Goal: Task Accomplishment & Management: Complete application form

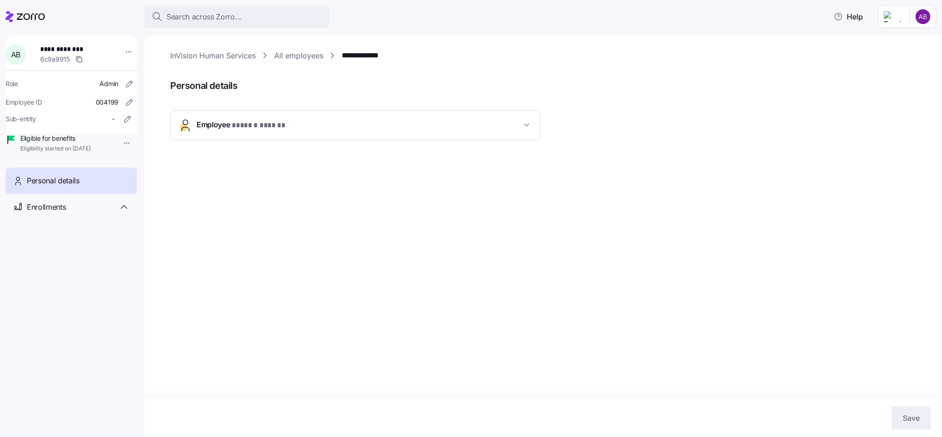
click at [20, 15] on icon at bounding box center [25, 16] width 39 height 11
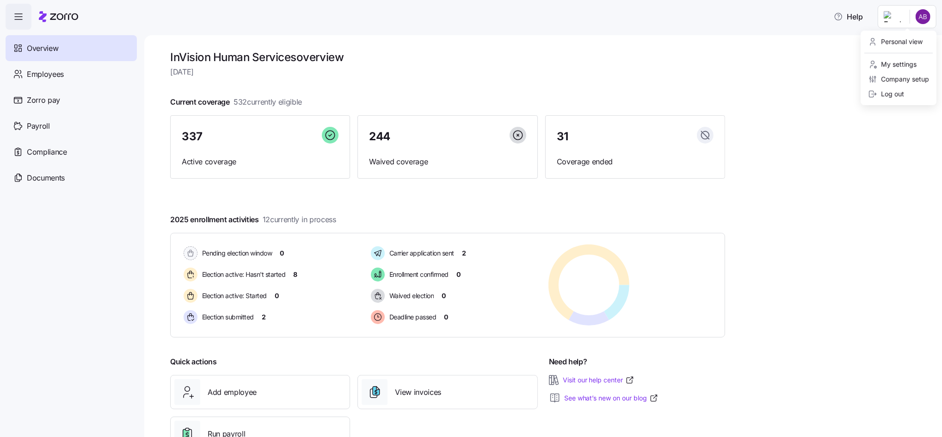
click at [918, 19] on html "Help Overview Employees Zorro pay Payroll Compliance Documents InVision Human S…" at bounding box center [471, 215] width 942 height 431
click at [37, 75] on html "Help Overview Employees Zorro pay Payroll Compliance Documents InVision Human S…" at bounding box center [471, 215] width 942 height 431
click at [43, 70] on span "Employees" at bounding box center [45, 74] width 37 height 12
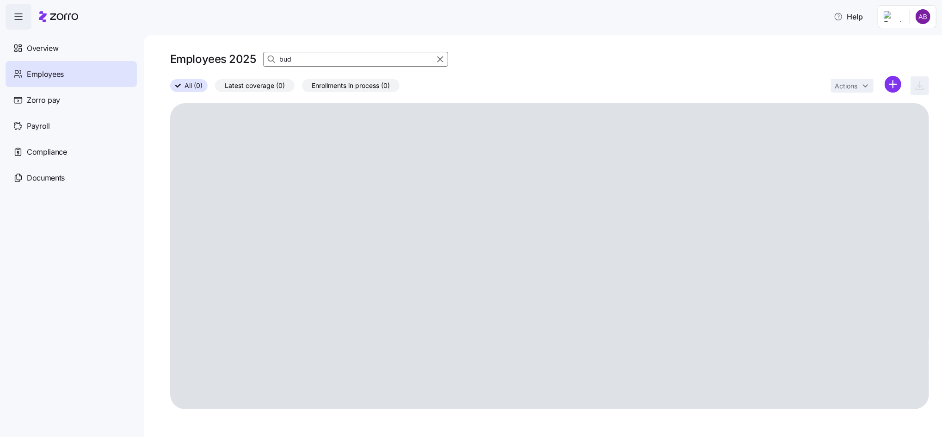
drag, startPoint x: 259, startPoint y: 62, endPoint x: 197, endPoint y: 55, distance: 62.8
click at [197, 55] on div "Employees 2025 bud" at bounding box center [549, 59] width 759 height 18
click at [890, 83] on html "Help Overview Employees Zorro pay Payroll Compliance Documents Employees 2025 A…" at bounding box center [471, 215] width 942 height 431
click at [855, 124] on span "Add a new employee" at bounding box center [863, 123] width 62 height 9
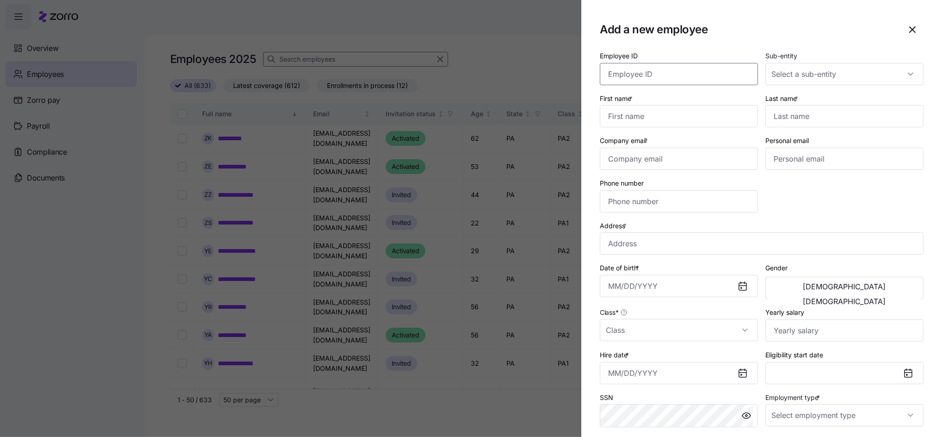
click at [650, 73] on input "Employee ID" at bounding box center [679, 74] width 158 height 22
type input "004332"
type input "[PERSON_NAME]"
type input "[PERSON_NAME][EMAIL_ADDRESS][PERSON_NAME][DOMAIN_NAME]"
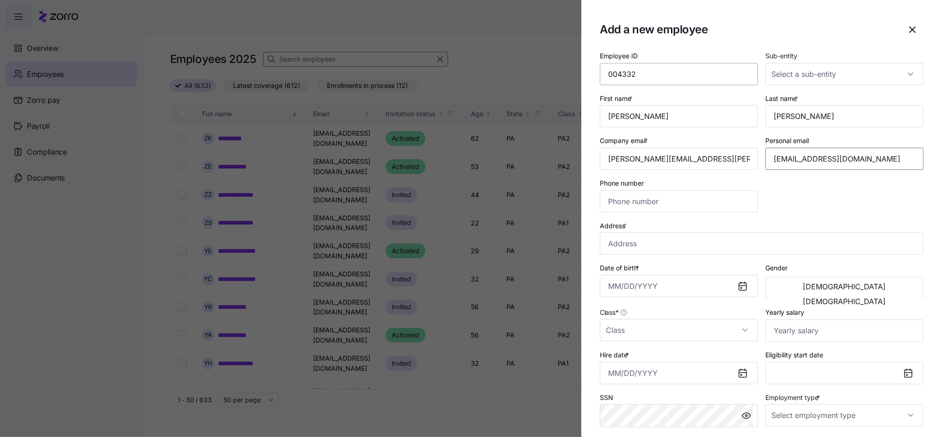
type input "[EMAIL_ADDRESS][DOMAIN_NAME]"
type input "[PHONE_NUMBER]"
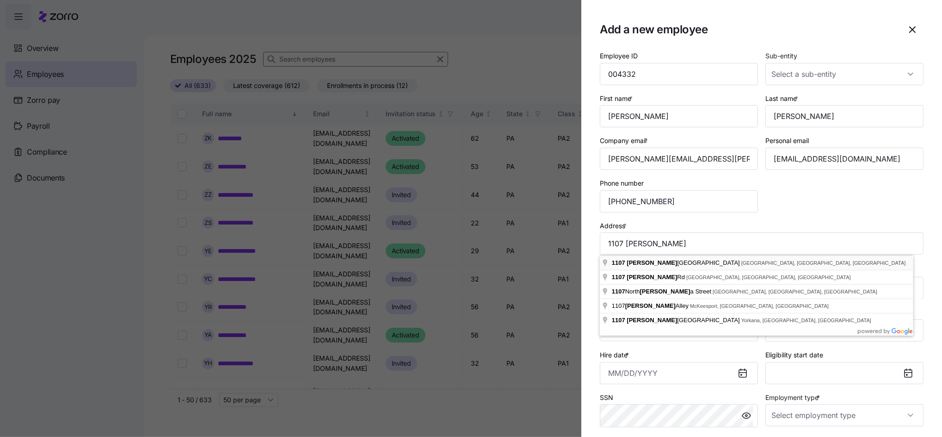
type input "[STREET_ADDRESS]"
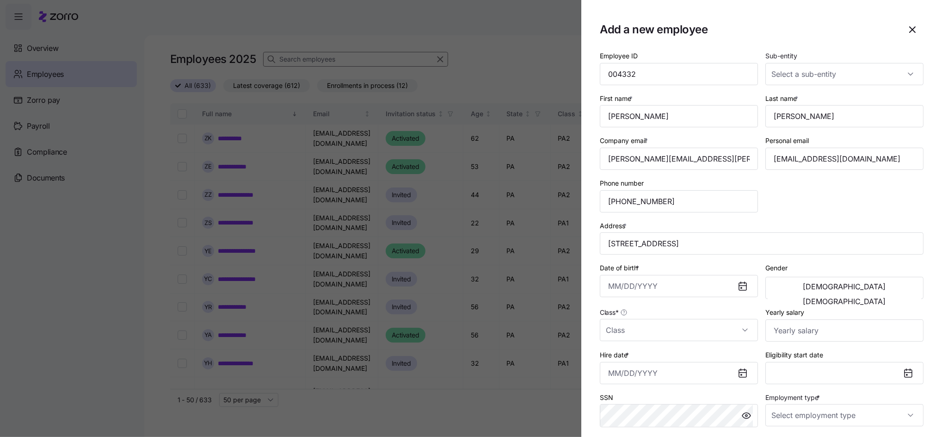
click at [651, 298] on div "Date of birth *" at bounding box center [679, 280] width 166 height 44
click at [647, 288] on input "Date of birth *" at bounding box center [679, 286] width 158 height 22
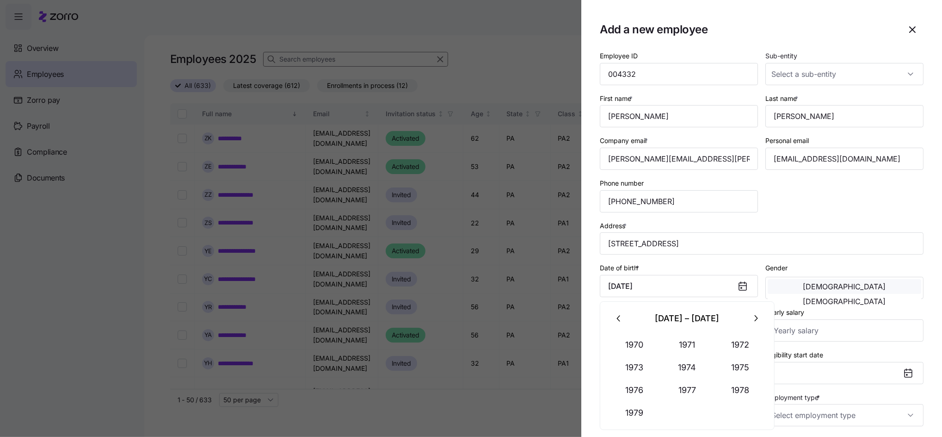
type input "[DATE]"
click at [811, 284] on button "[DEMOGRAPHIC_DATA]" at bounding box center [845, 286] width 154 height 15
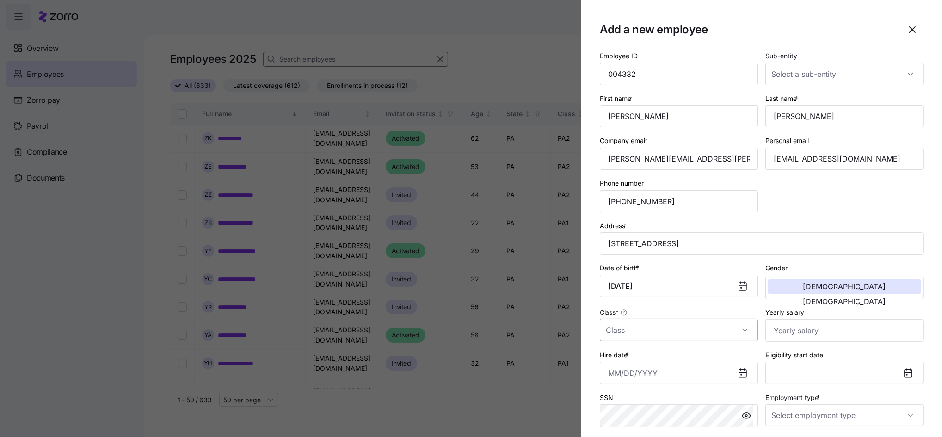
click at [683, 335] on input "Class *" at bounding box center [679, 330] width 158 height 22
click at [617, 218] on span "PA1" at bounding box center [616, 220] width 11 height 10
type input "PA1"
click at [808, 330] on input "Yearly salary" at bounding box center [844, 330] width 158 height 22
click at [654, 369] on input "Hire date *" at bounding box center [679, 373] width 158 height 22
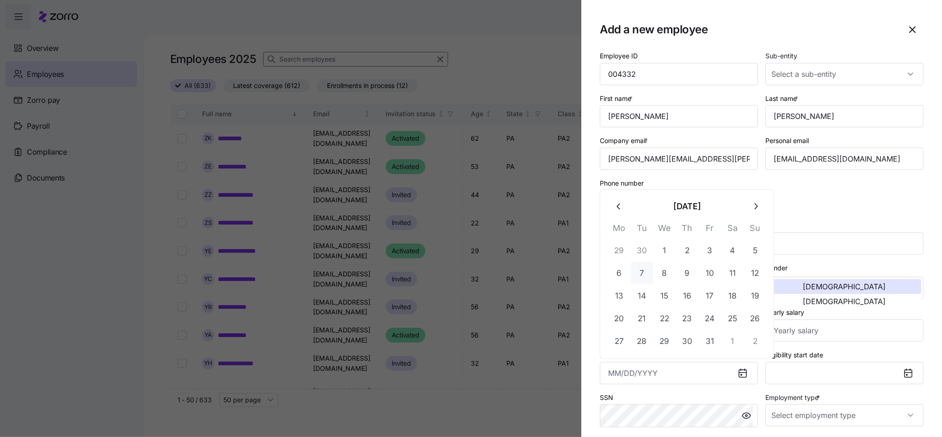
click at [641, 274] on button "7" at bounding box center [642, 273] width 22 height 22
type input "[DATE]"
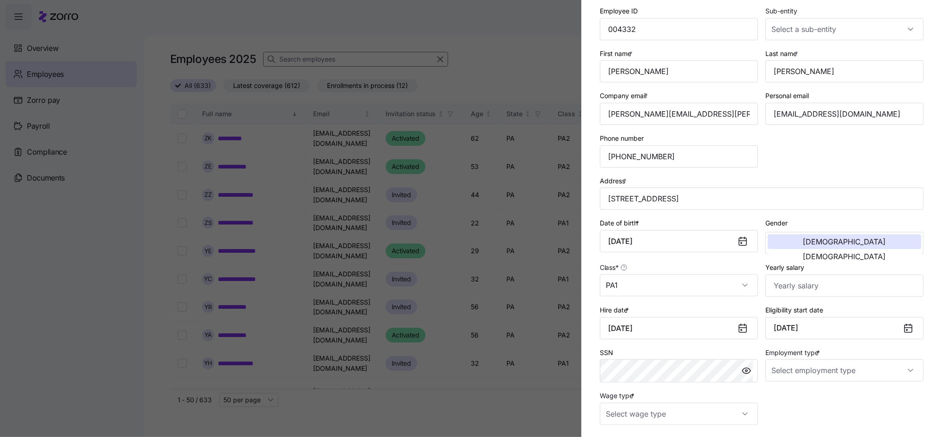
scroll to position [62, 0]
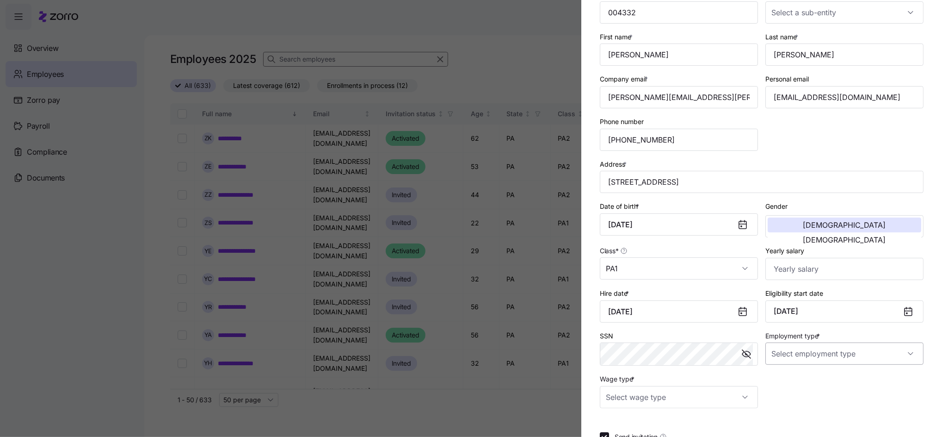
click at [844, 352] on input "Employment type *" at bounding box center [844, 353] width 158 height 22
click at [787, 382] on span "Full Time" at bounding box center [785, 382] width 27 height 10
type input "Full Time"
click at [713, 395] on input "Wage type *" at bounding box center [679, 397] width 158 height 22
click at [656, 350] on div "Salary" at bounding box center [677, 349] width 146 height 19
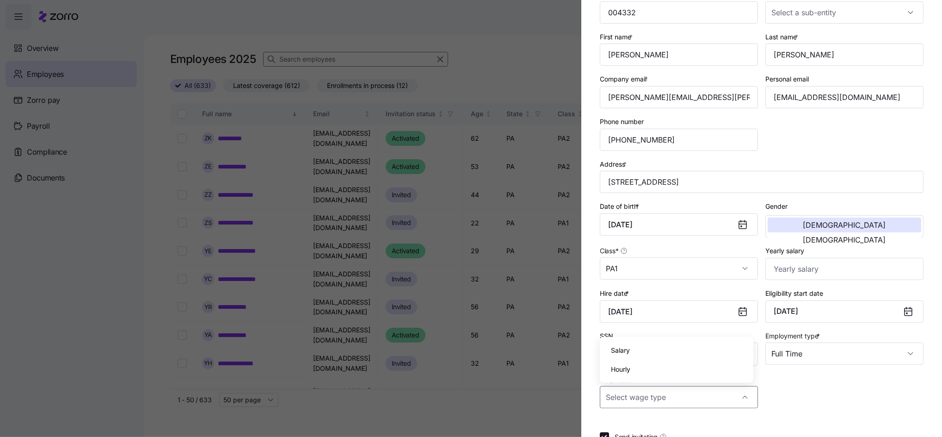
type input "Salary"
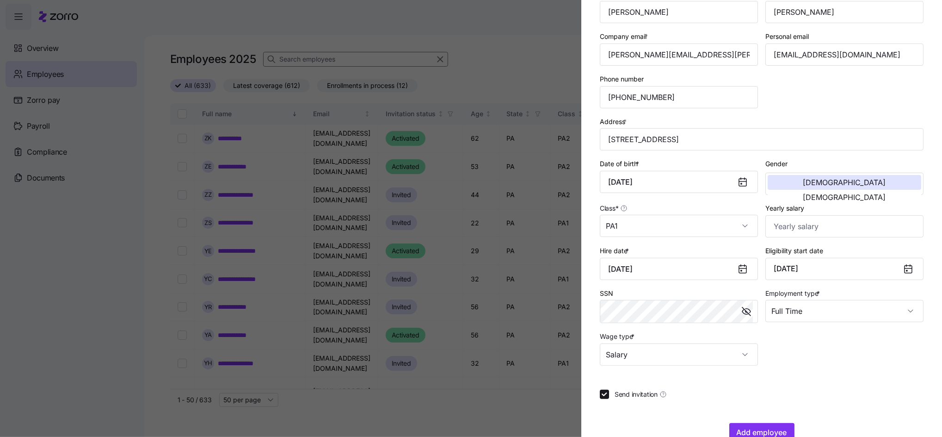
scroll to position [128, 0]
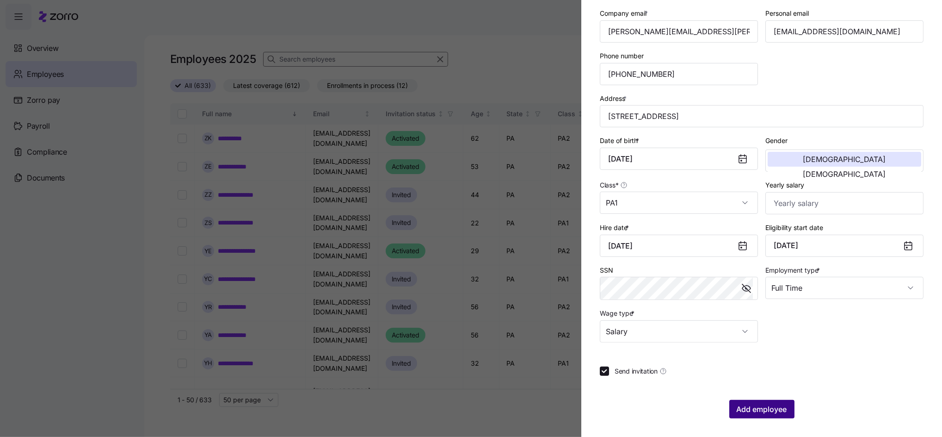
click at [747, 409] on span "Add employee" at bounding box center [762, 408] width 50 height 11
